Goal: Information Seeking & Learning: Learn about a topic

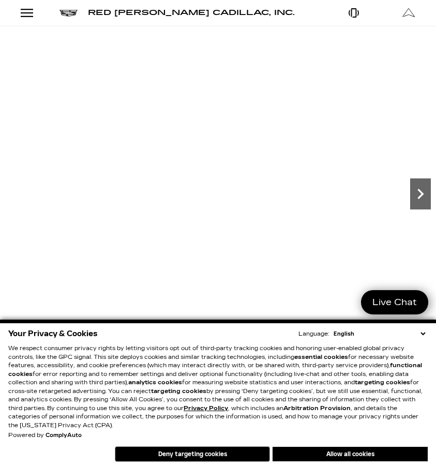
click at [423, 192] on icon "Next" at bounding box center [420, 194] width 21 height 21
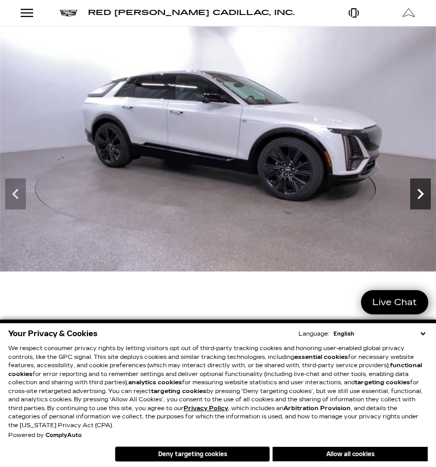
click at [423, 192] on icon "Next" at bounding box center [420, 194] width 21 height 21
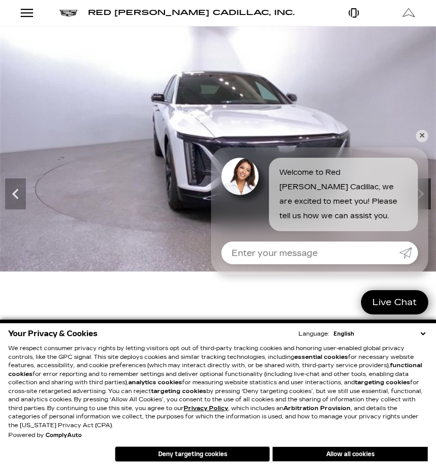
click at [423, 192] on div "Welcome to Red [PERSON_NAME] Cadillac, we are excited to meet you! Please tell …" at bounding box center [319, 189] width 217 height 84
click at [420, 132] on link "✕" at bounding box center [422, 136] width 12 height 12
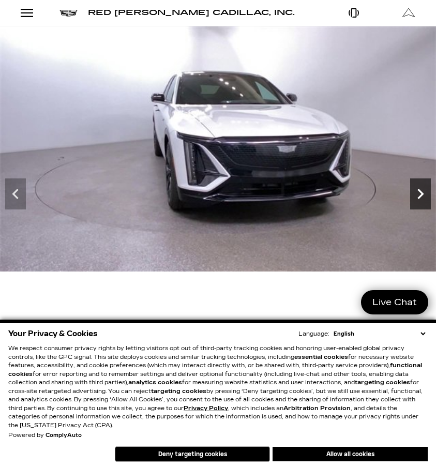
click at [420, 190] on icon "Next" at bounding box center [420, 194] width 6 height 10
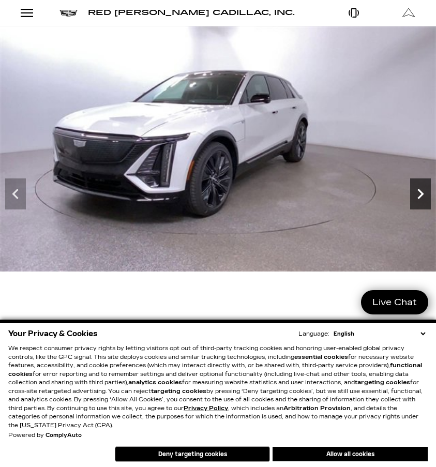
click at [420, 190] on icon "Next" at bounding box center [420, 194] width 6 height 10
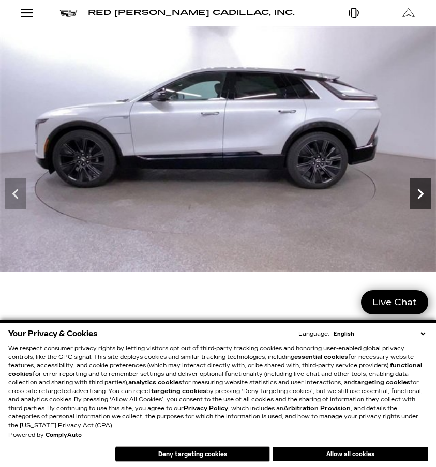
click at [420, 190] on icon "Next" at bounding box center [420, 194] width 6 height 10
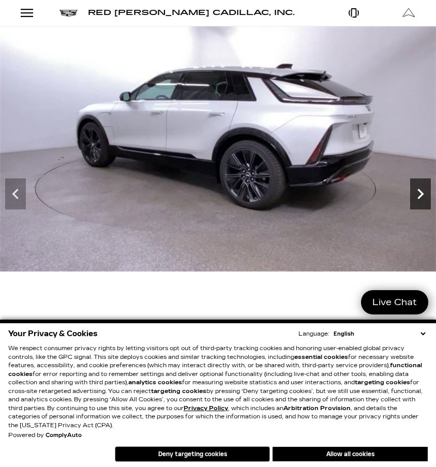
click at [420, 190] on icon "Next" at bounding box center [420, 194] width 6 height 10
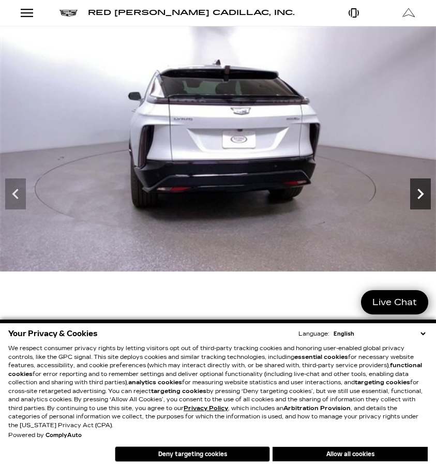
click at [420, 190] on icon "Next" at bounding box center [420, 194] width 6 height 10
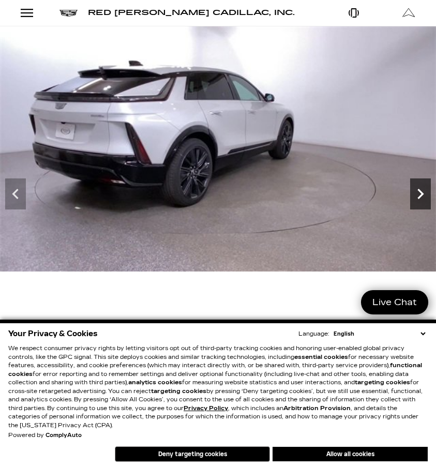
click at [420, 190] on icon "Next" at bounding box center [420, 194] width 6 height 10
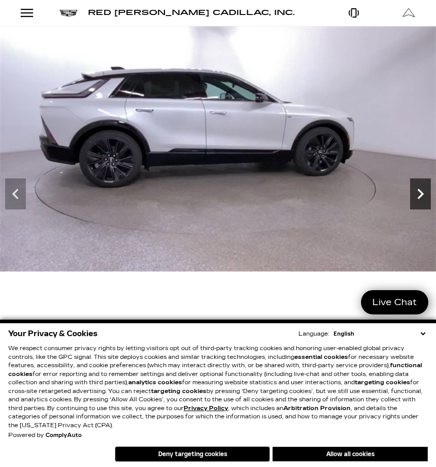
click at [420, 190] on icon "Next" at bounding box center [420, 194] width 6 height 10
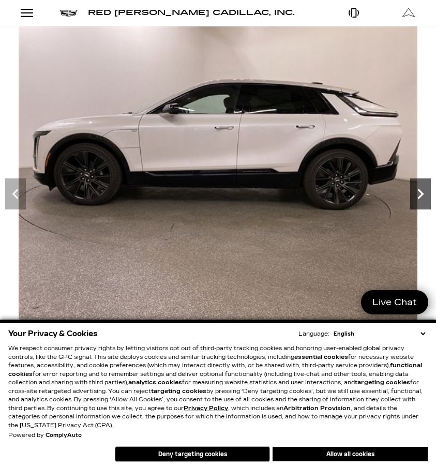
click at [420, 190] on icon "Next" at bounding box center [420, 194] width 6 height 10
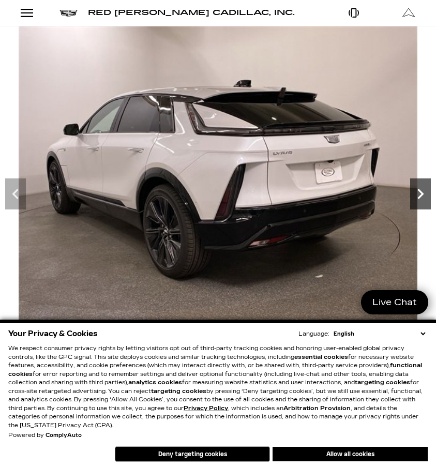
click at [420, 190] on icon "Next" at bounding box center [420, 194] width 6 height 10
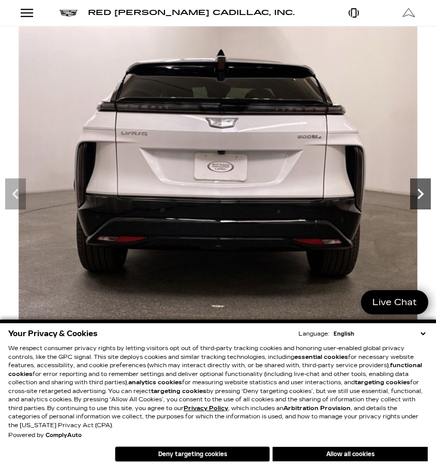
click at [420, 190] on icon "Next" at bounding box center [420, 194] width 6 height 10
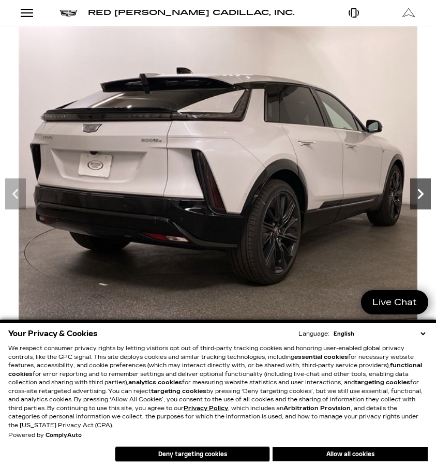
click at [420, 190] on icon "Next" at bounding box center [420, 194] width 6 height 10
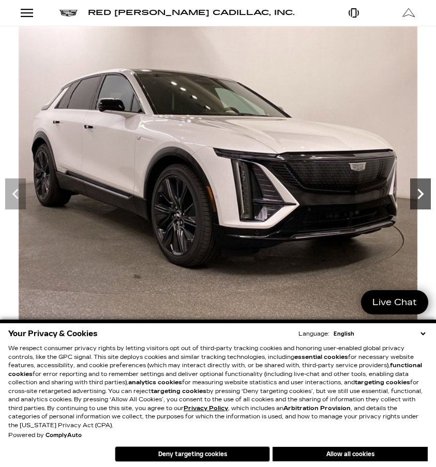
click at [420, 190] on icon "Next" at bounding box center [420, 194] width 6 height 10
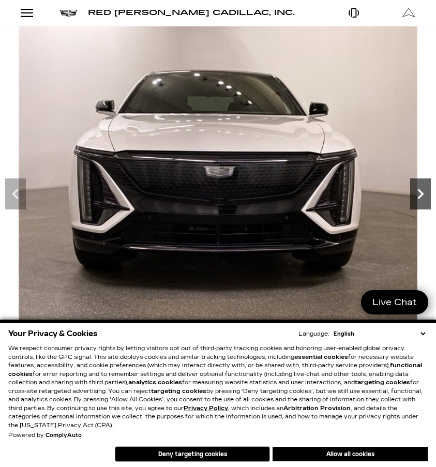
click at [420, 190] on icon "Next" at bounding box center [420, 194] width 6 height 10
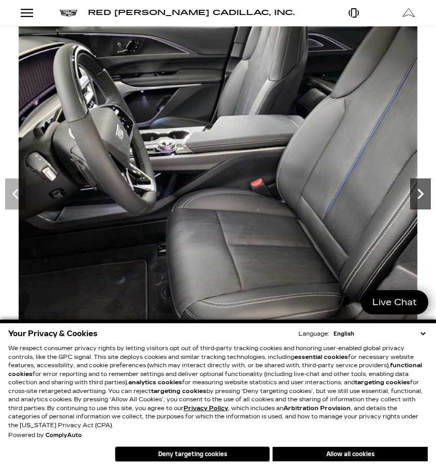
click at [420, 190] on icon "Next" at bounding box center [420, 194] width 6 height 10
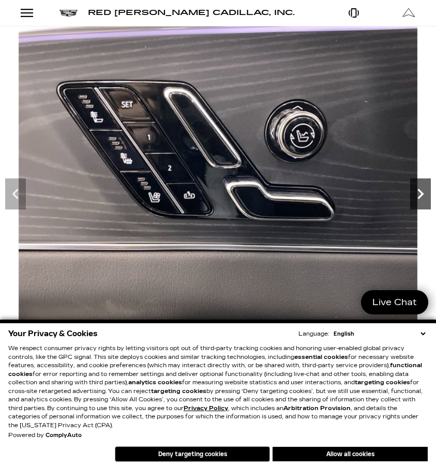
click at [423, 190] on icon "Next" at bounding box center [420, 194] width 21 height 21
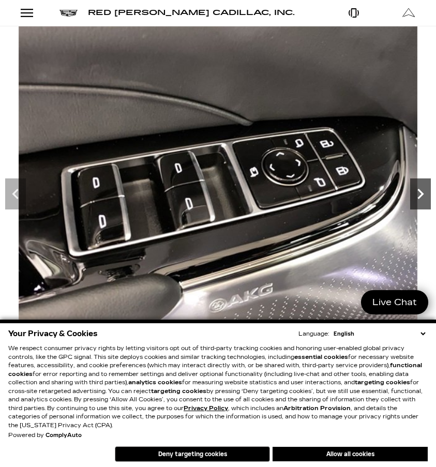
click at [423, 190] on icon "Next" at bounding box center [420, 194] width 21 height 21
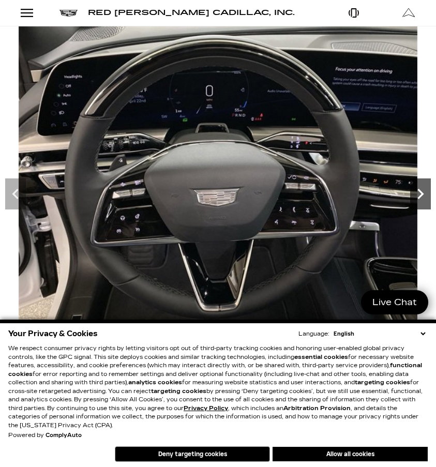
click at [423, 190] on icon "Next" at bounding box center [420, 194] width 21 height 21
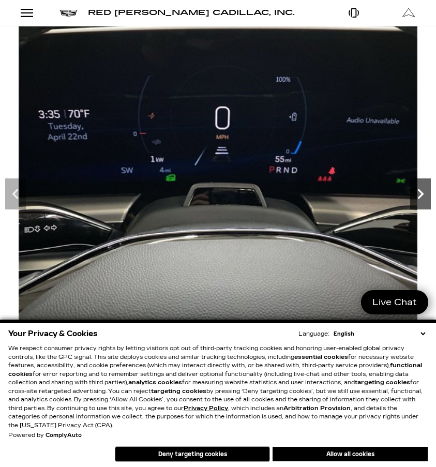
click at [423, 190] on icon "Next" at bounding box center [420, 194] width 21 height 21
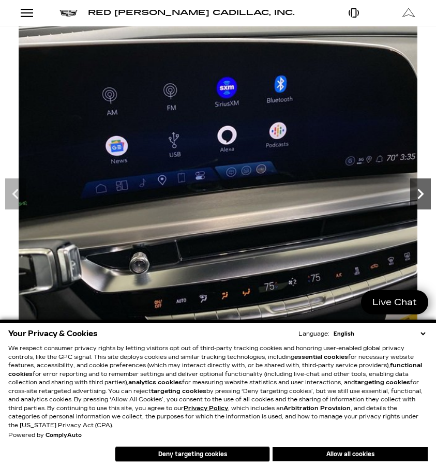
click at [423, 190] on icon "Next" at bounding box center [420, 194] width 21 height 21
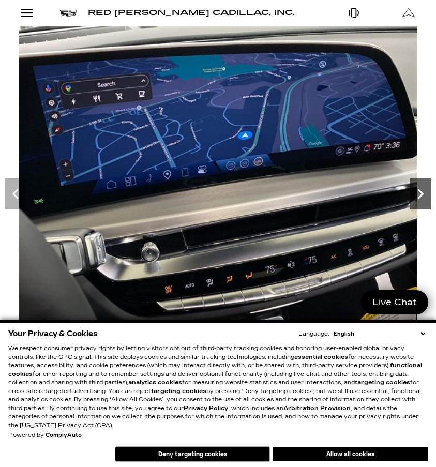
click at [423, 190] on icon "Next" at bounding box center [420, 194] width 21 height 21
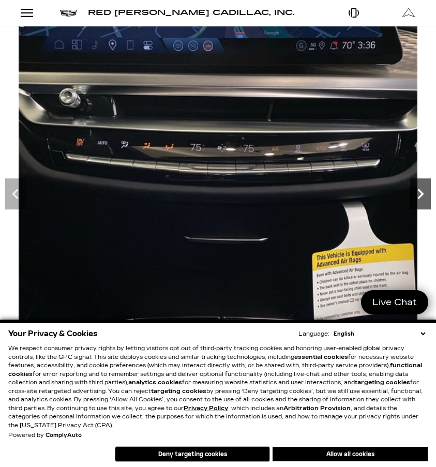
click at [423, 190] on icon "Next" at bounding box center [420, 194] width 21 height 21
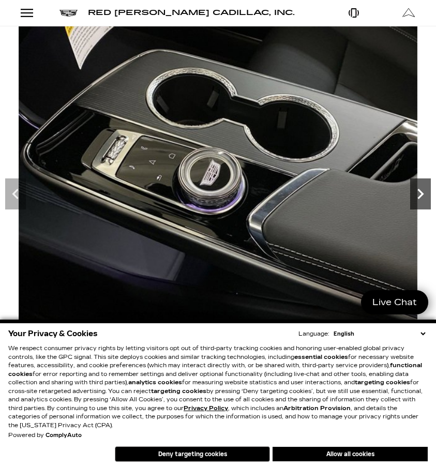
click at [423, 190] on icon "Next" at bounding box center [420, 194] width 21 height 21
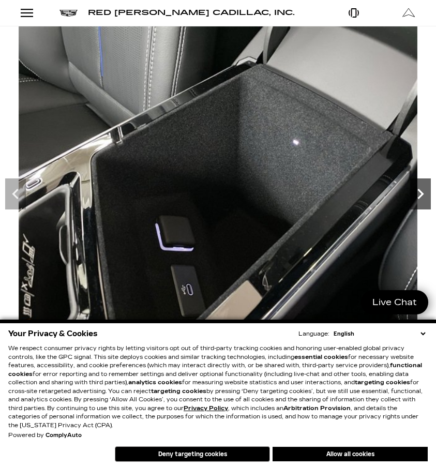
click at [423, 190] on icon "Next" at bounding box center [420, 194] width 21 height 21
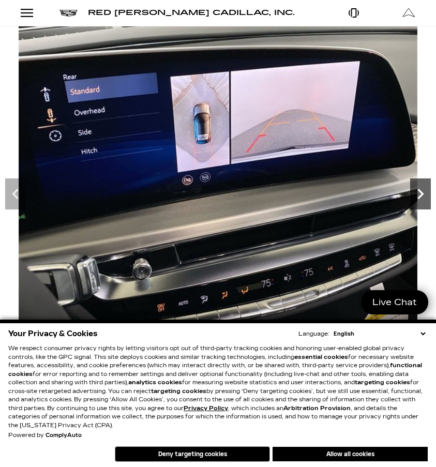
click at [423, 190] on icon "Next" at bounding box center [420, 194] width 21 height 21
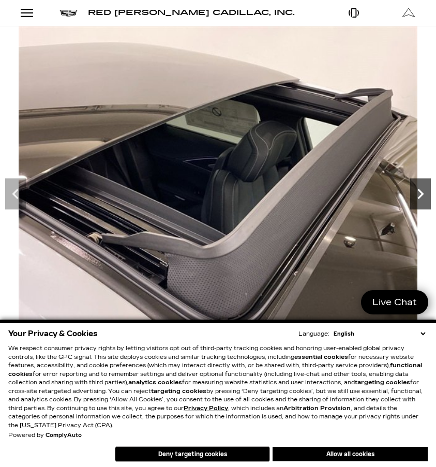
click at [423, 190] on icon "Next" at bounding box center [420, 194] width 21 height 21
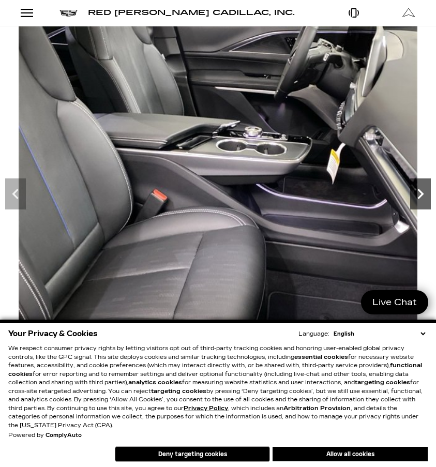
click at [423, 190] on icon "Next" at bounding box center [420, 194] width 21 height 21
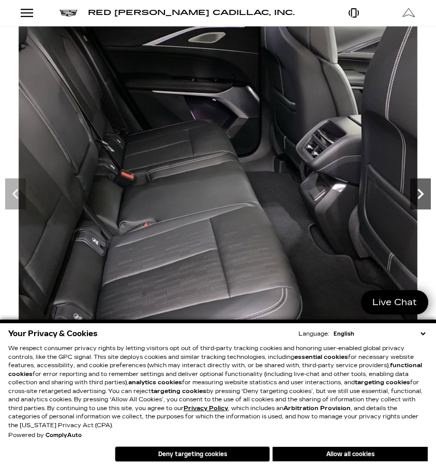
click at [423, 190] on icon "Next" at bounding box center [420, 194] width 21 height 21
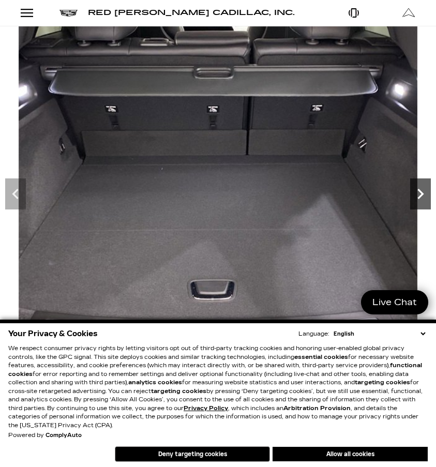
click at [423, 190] on icon "Next" at bounding box center [420, 194] width 21 height 21
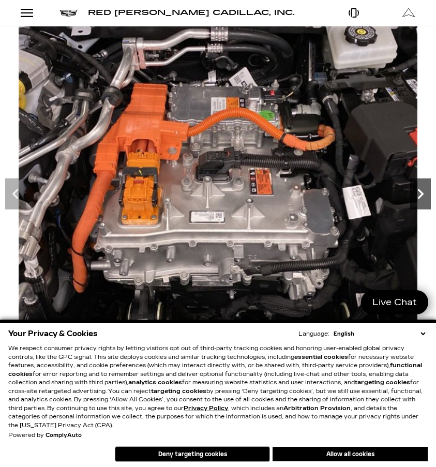
click at [423, 190] on icon "Next" at bounding box center [420, 194] width 21 height 21
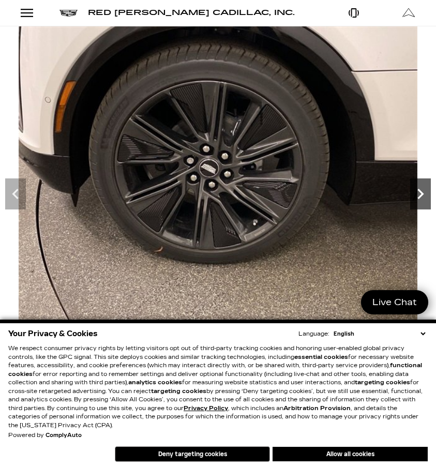
click at [423, 190] on icon "Next" at bounding box center [420, 194] width 21 height 21
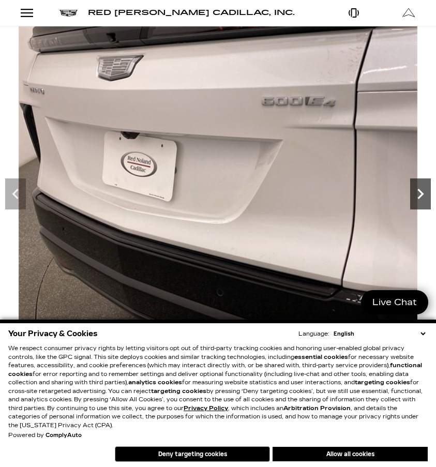
click at [423, 190] on icon "Next" at bounding box center [420, 194] width 21 height 21
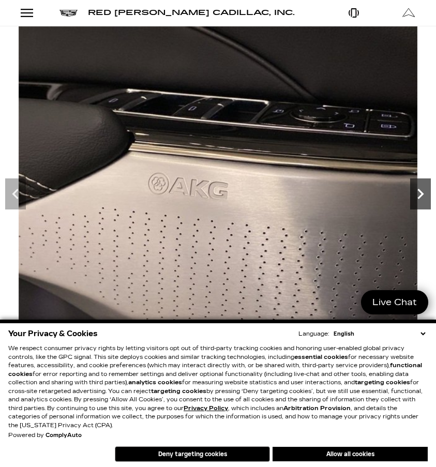
click at [423, 190] on icon "Next" at bounding box center [420, 194] width 21 height 21
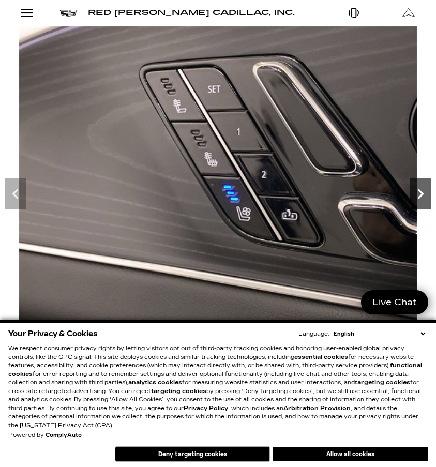
click at [423, 190] on icon "Next" at bounding box center [420, 194] width 21 height 21
